Goal: Transaction & Acquisition: Purchase product/service

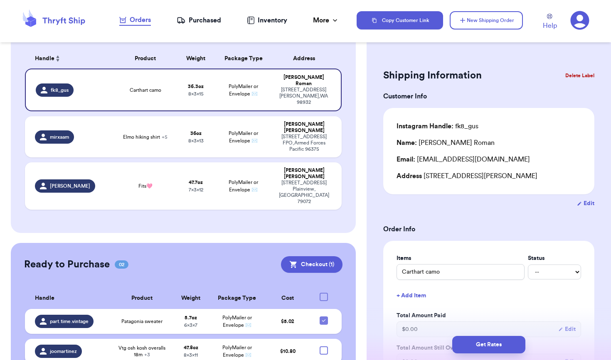
scroll to position [72, 0]
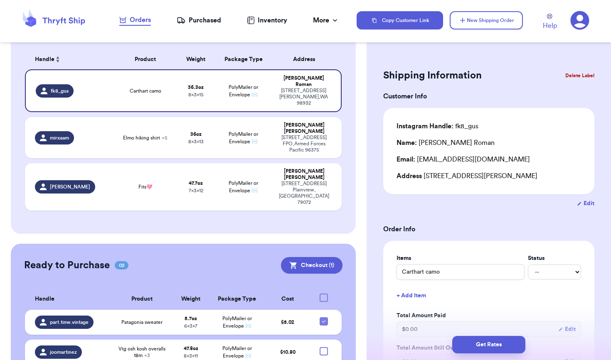
click at [320, 348] on div at bounding box center [324, 352] width 8 height 8
click at [323, 347] on input "checkbox" at bounding box center [323, 347] width 0 height 0
checkbox input "true"
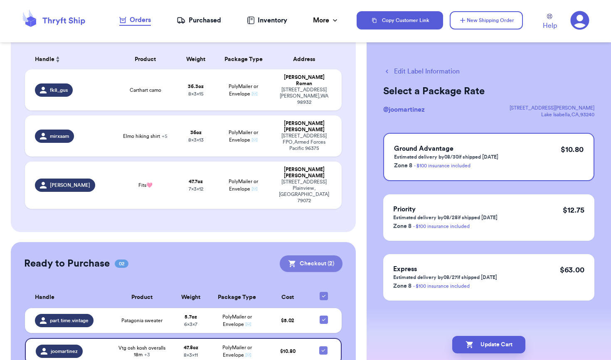
click at [321, 256] on button "Checkout ( 2 )" at bounding box center [311, 264] width 63 height 17
click at [319, 256] on button "Checkout ( 2 )" at bounding box center [311, 264] width 63 height 17
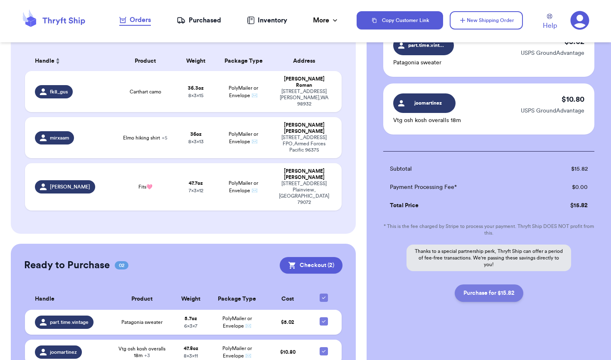
scroll to position [77, 0]
click at [488, 294] on button "Purchase for $15.82" at bounding box center [489, 293] width 69 height 17
checkbox input "false"
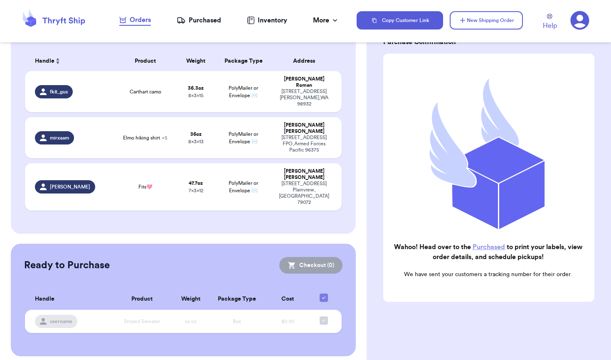
checkbox input "true"
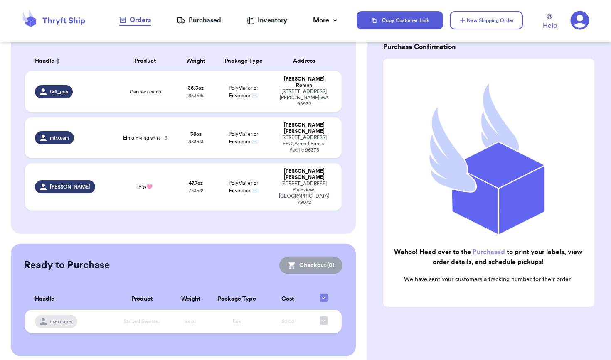
scroll to position [39, 0]
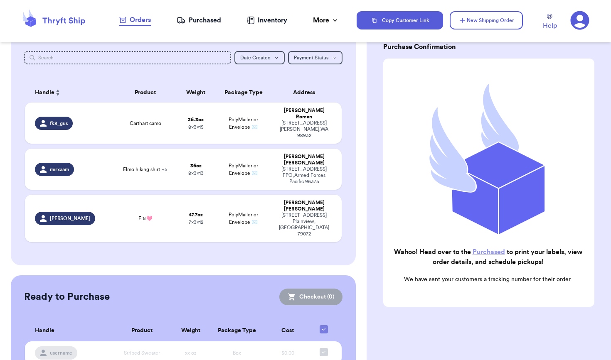
click at [195, 20] on div "Purchased" at bounding box center [199, 20] width 44 height 10
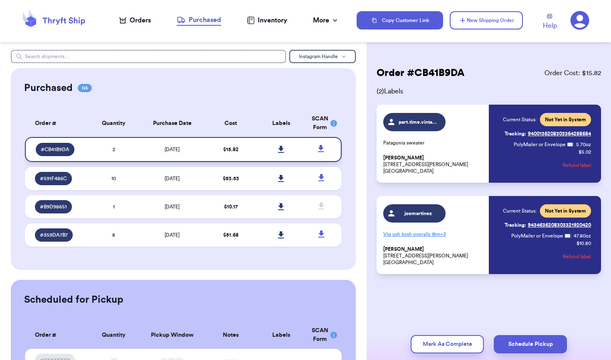
click at [278, 153] on icon at bounding box center [281, 149] width 6 height 7
click at [316, 183] on icon at bounding box center [321, 178] width 10 height 10
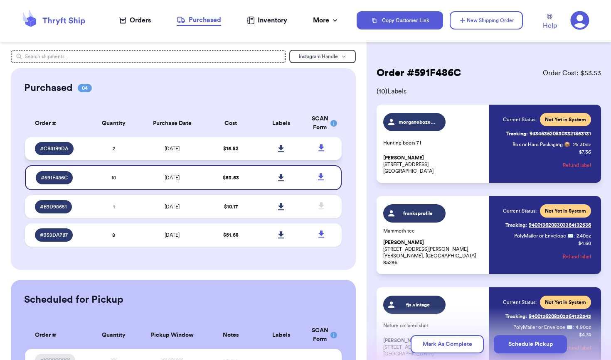
click at [316, 153] on icon at bounding box center [321, 148] width 10 height 10
